Goal: Find specific page/section: Find specific page/section

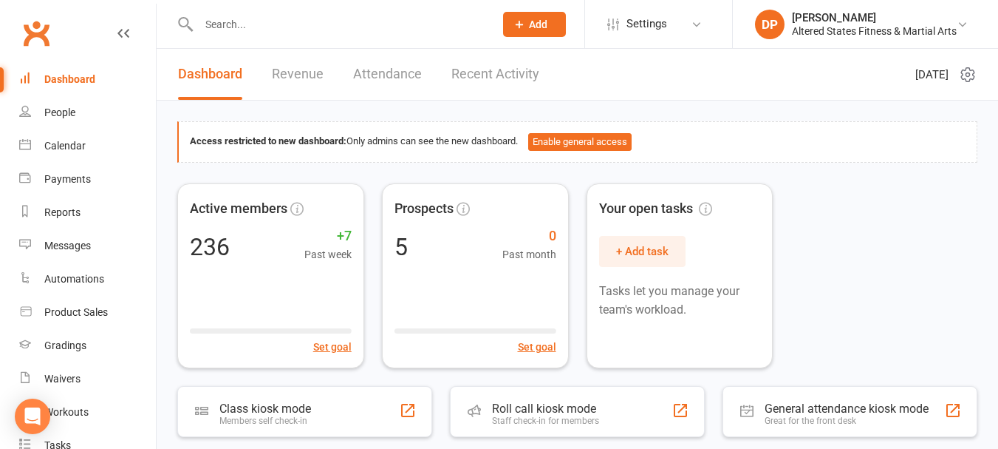
click at [284, 31] on input "text" at bounding box center [339, 24] width 290 height 21
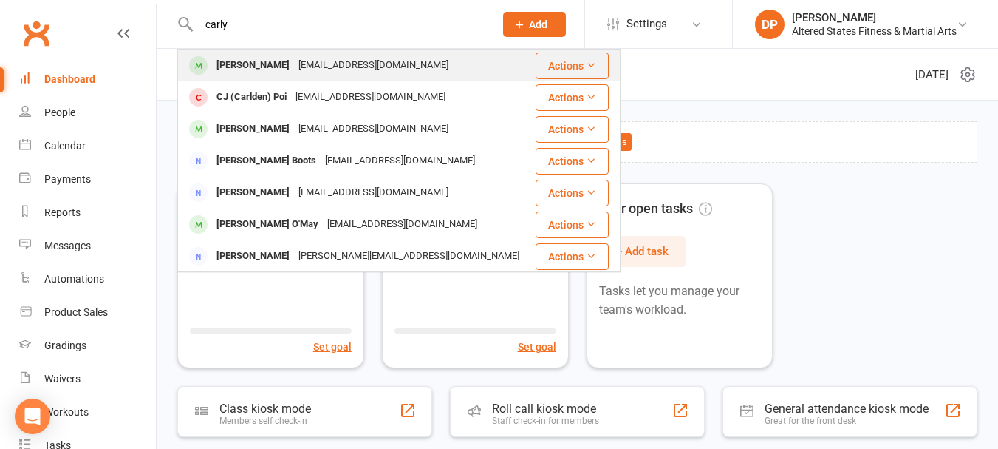
type input "carly"
click at [266, 68] on div "[PERSON_NAME]" at bounding box center [253, 65] width 82 height 21
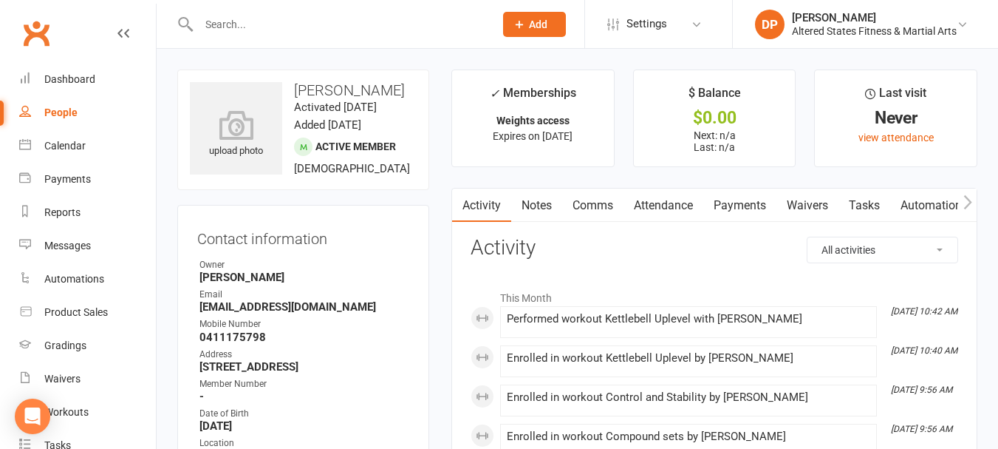
click at [962, 198] on button "button" at bounding box center [967, 204] width 18 height 33
click at [898, 208] on link "Workouts" at bounding box center [902, 205] width 70 height 34
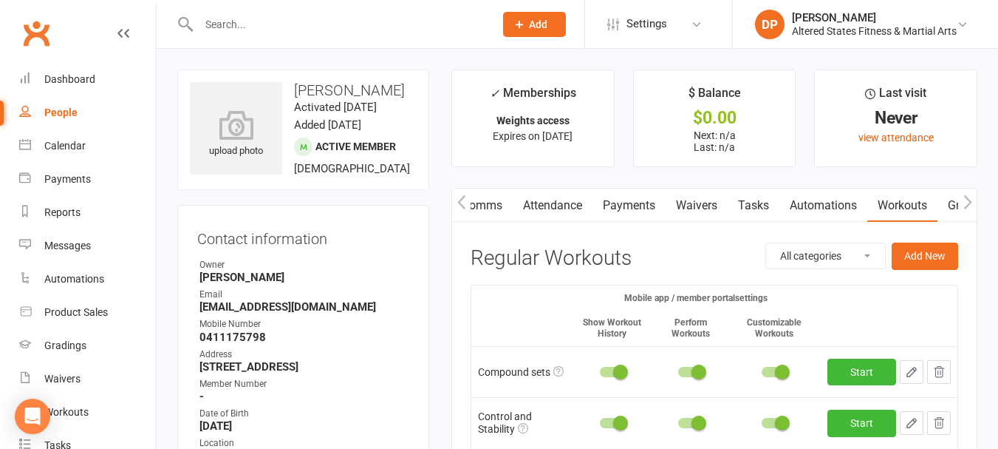
click at [310, 21] on input "text" at bounding box center [339, 24] width 290 height 21
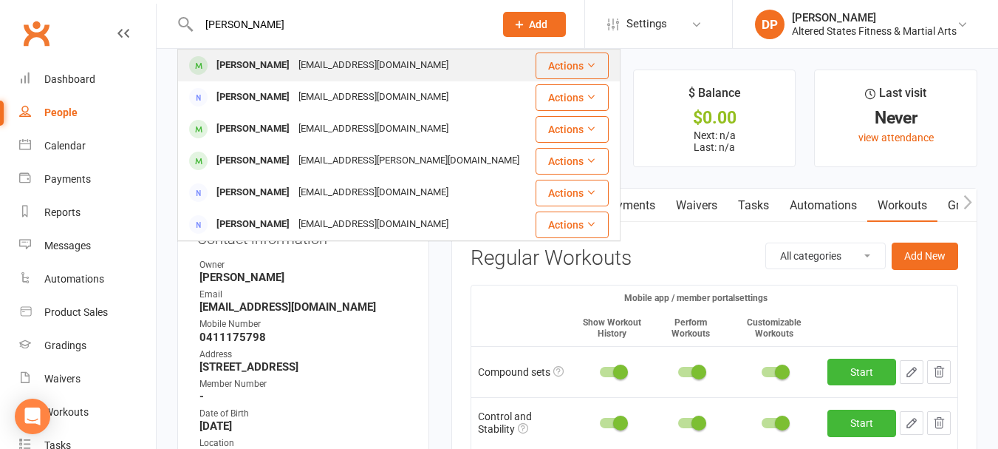
type input "[PERSON_NAME]"
click at [310, 69] on div "[EMAIL_ADDRESS][DOMAIN_NAME]" at bounding box center [373, 65] width 159 height 21
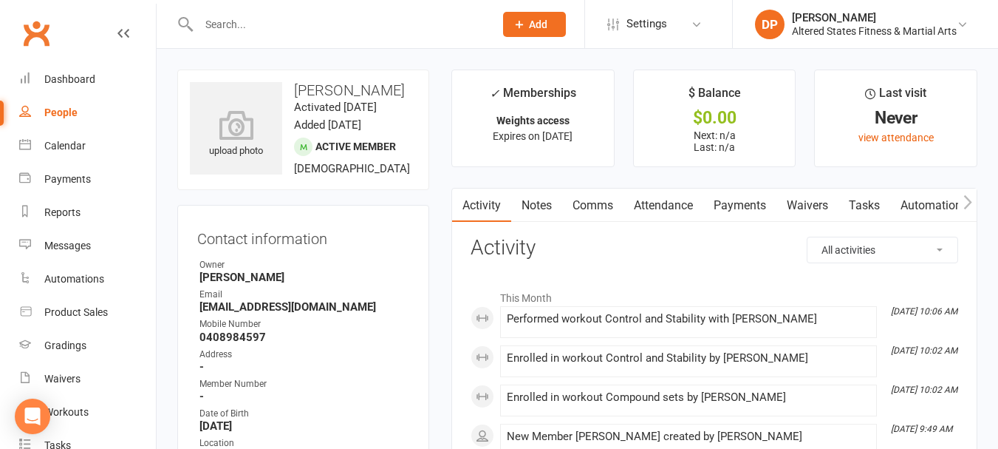
click at [967, 205] on icon "button" at bounding box center [968, 202] width 8 height 14
click at [896, 208] on link "Workouts" at bounding box center [902, 205] width 70 height 34
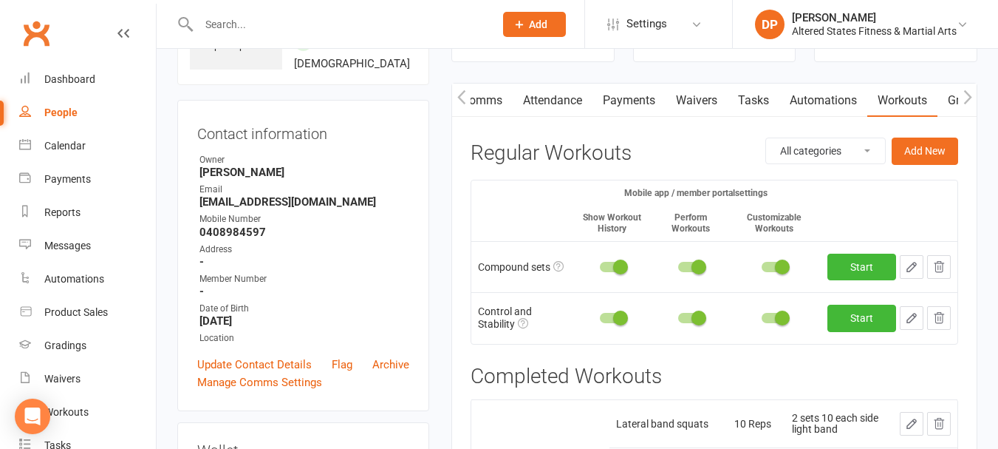
scroll to position [74, 0]
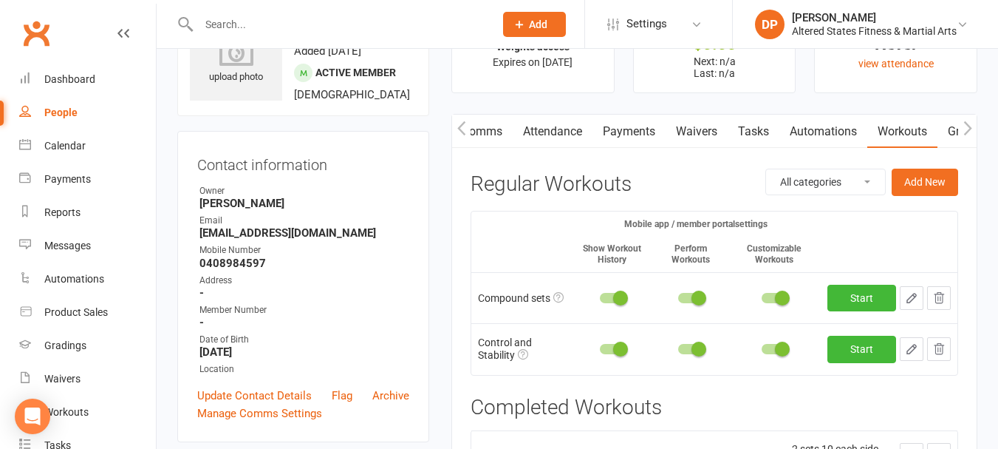
click at [259, 16] on input "text" at bounding box center [339, 24] width 290 height 21
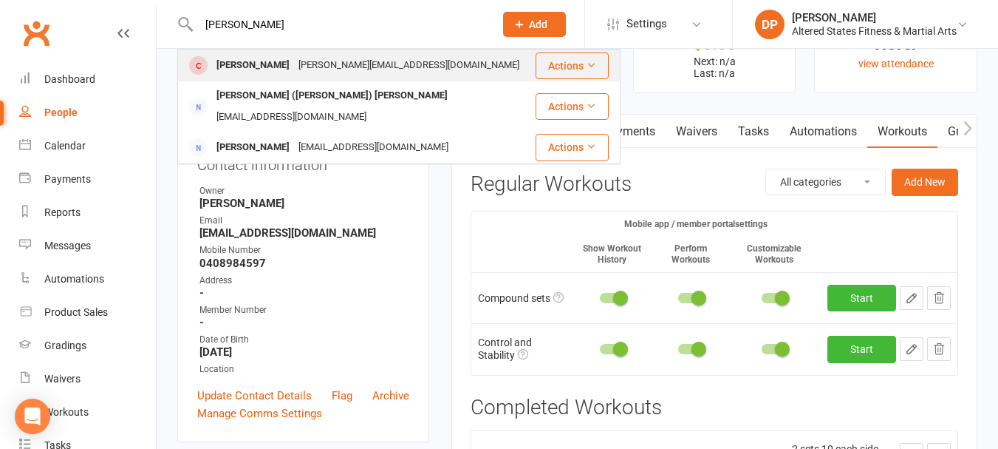
type input "[PERSON_NAME]"
click at [296, 62] on div "[PERSON_NAME][EMAIL_ADDRESS][DOMAIN_NAME]" at bounding box center [409, 65] width 230 height 21
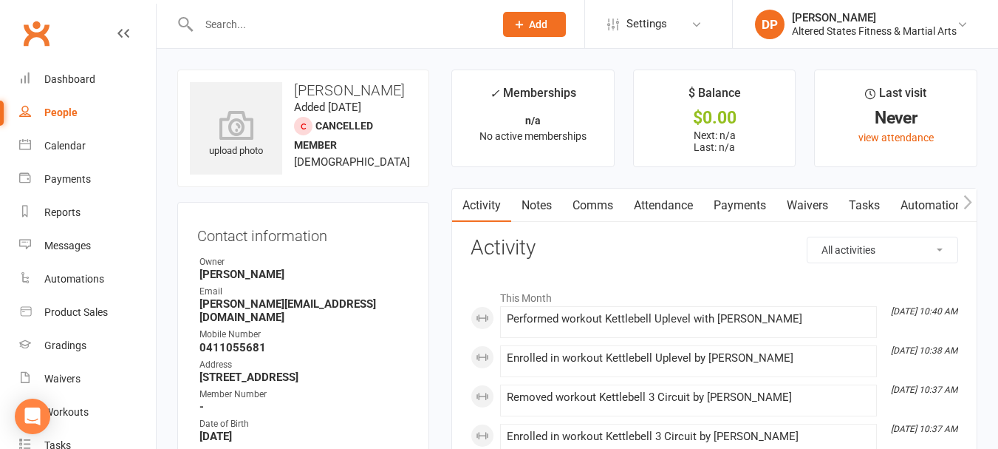
click at [966, 205] on icon "button" at bounding box center [968, 202] width 9 height 16
click at [901, 211] on link "Workouts" at bounding box center [902, 205] width 70 height 34
